Goal: Browse casually

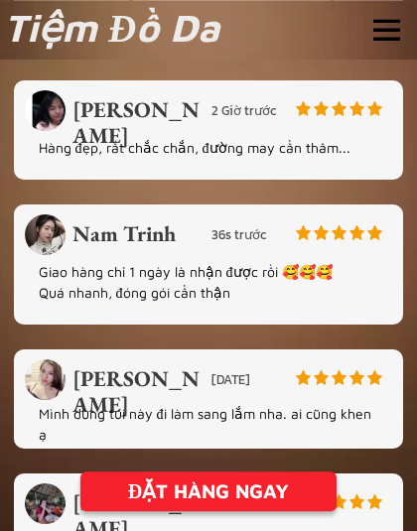
scroll to position [4085, 0]
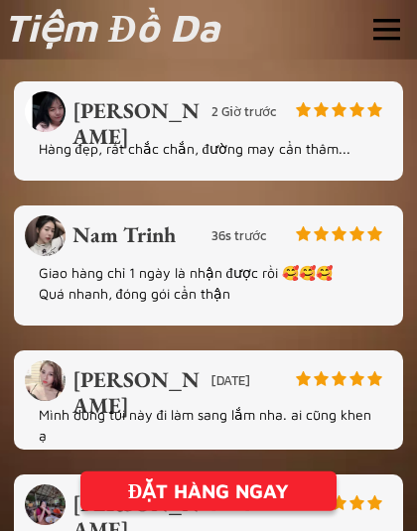
click at [384, 24] on div at bounding box center [386, 30] width 27 height 22
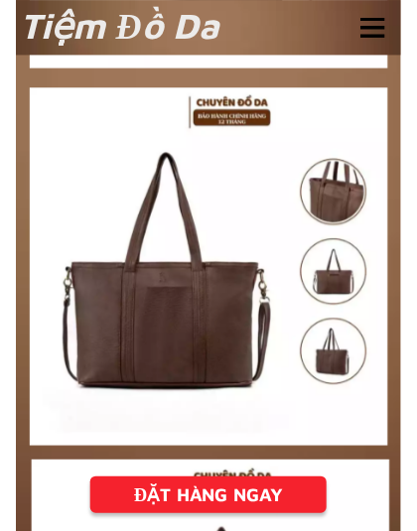
scroll to position [2817, 0]
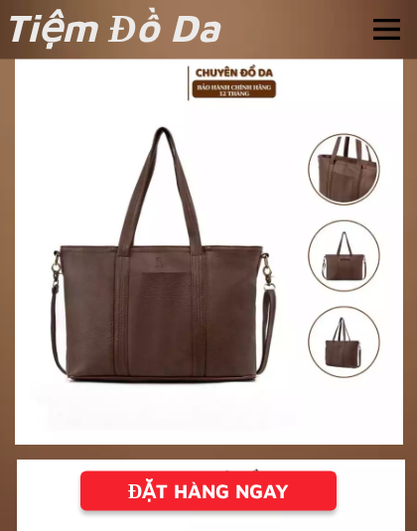
click at [307, 307] on div at bounding box center [209, 252] width 388 height 388
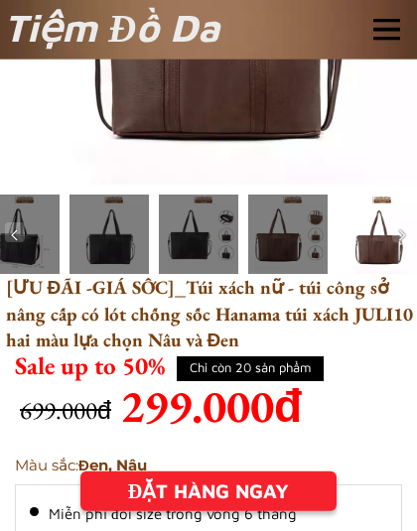
scroll to position [278, 0]
click at [125, 233] on div at bounding box center [108, 234] width 79 height 79
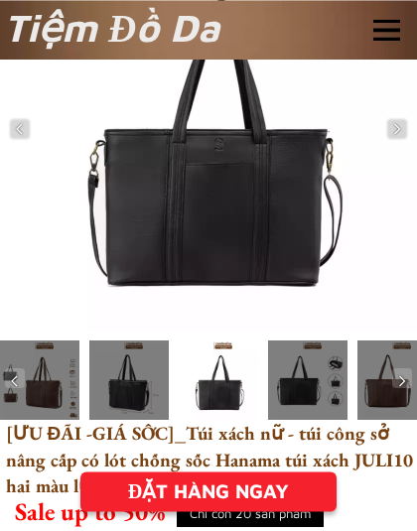
scroll to position [130, 0]
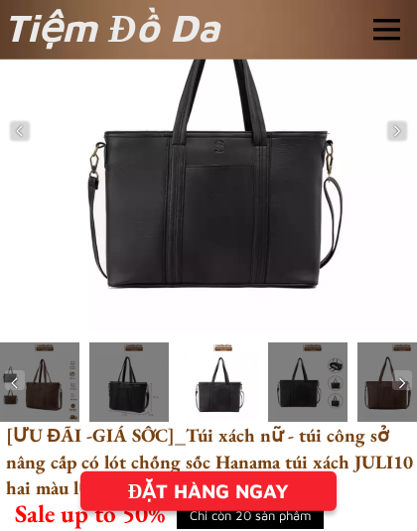
click at [392, 130] on img at bounding box center [397, 131] width 20 height 20
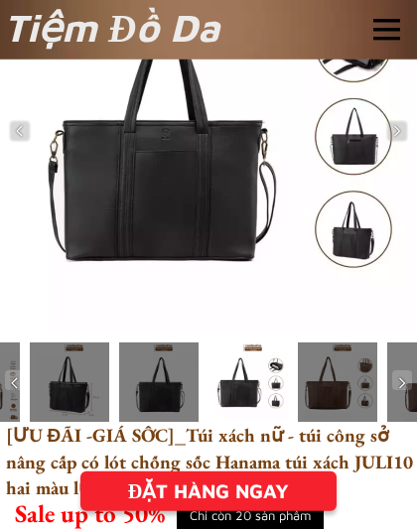
click at [389, 127] on img at bounding box center [397, 131] width 20 height 20
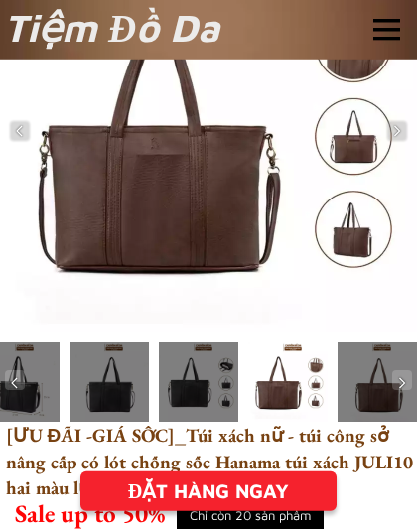
click at [395, 125] on img at bounding box center [397, 131] width 20 height 20
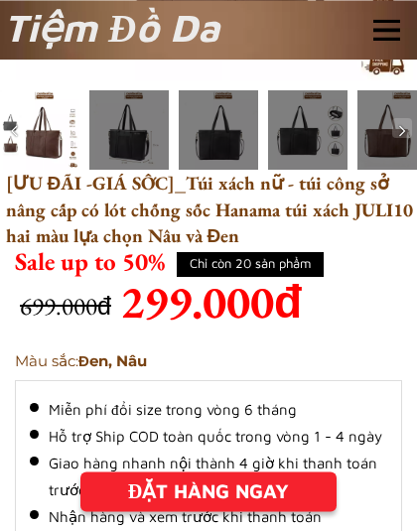
scroll to position [382, 0]
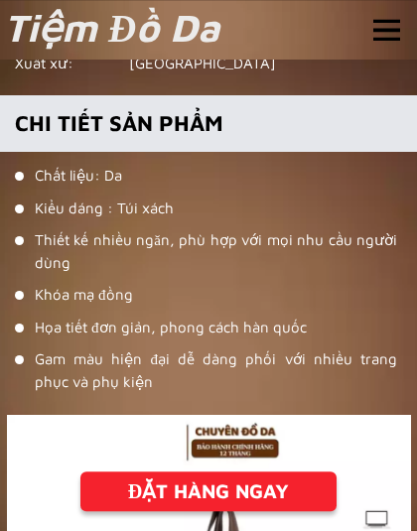
scroll to position [1211, 0]
